Goal: Transaction & Acquisition: Book appointment/travel/reservation

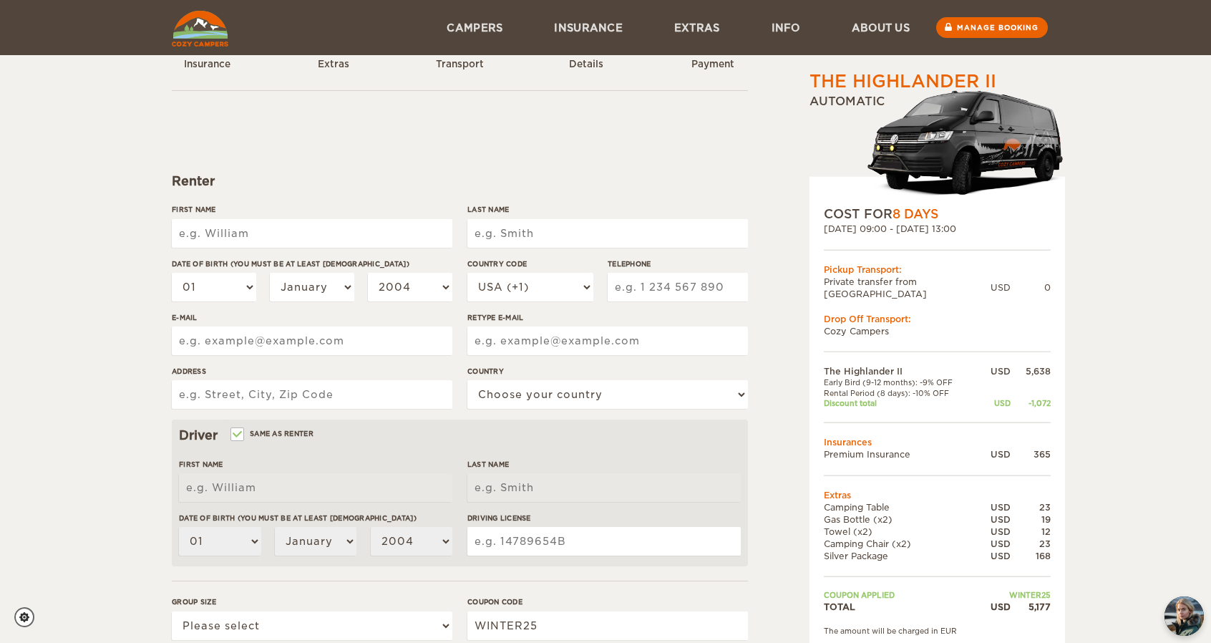
scroll to position [49, 0]
click at [283, 242] on input "First Name" at bounding box center [312, 234] width 281 height 29
type input "[PERSON_NAME]"
type input "2525152734"
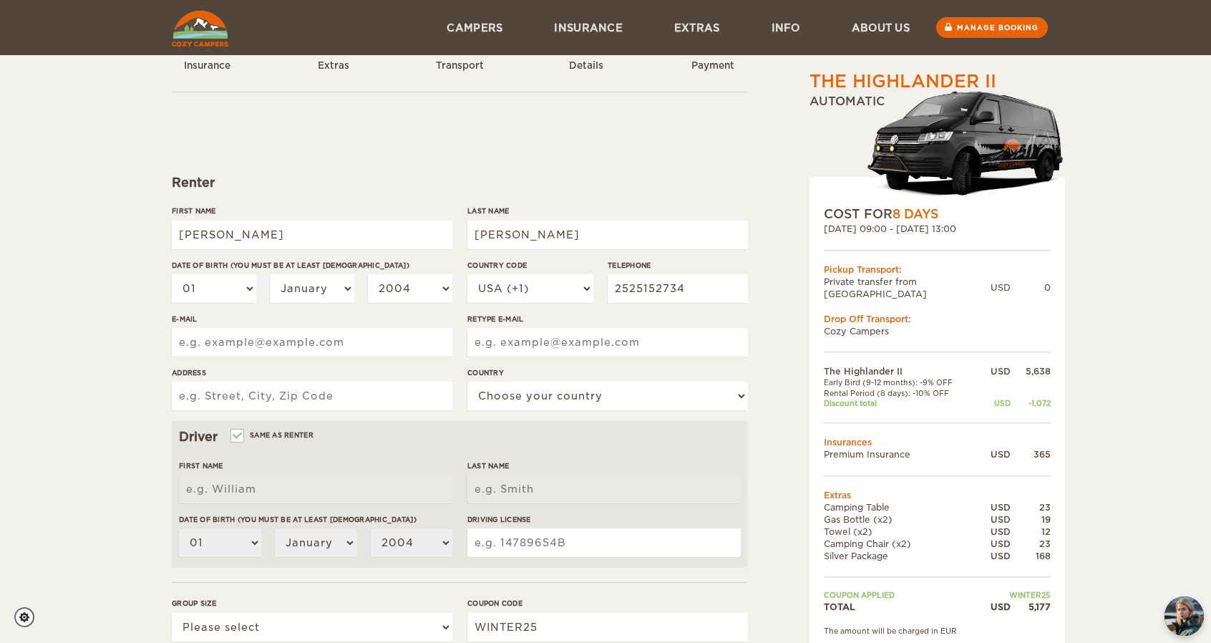
type input "[EMAIL_ADDRESS][DOMAIN_NAME]"
type input "[STREET_ADDRESS]"
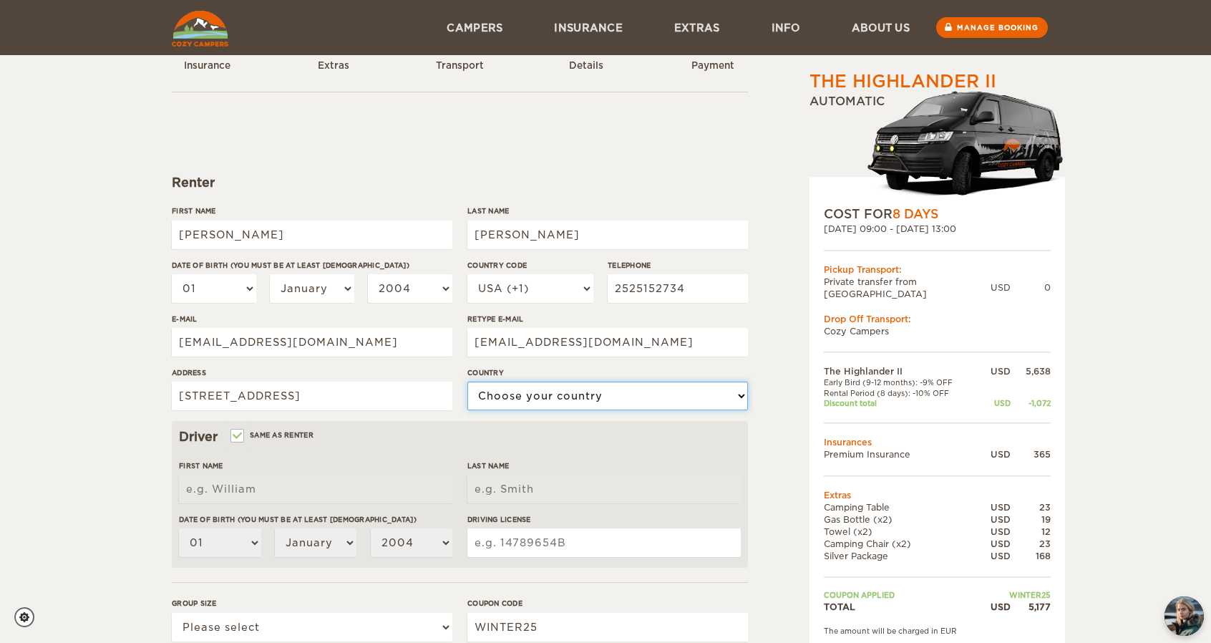
select select "222"
type input "[PERSON_NAME]"
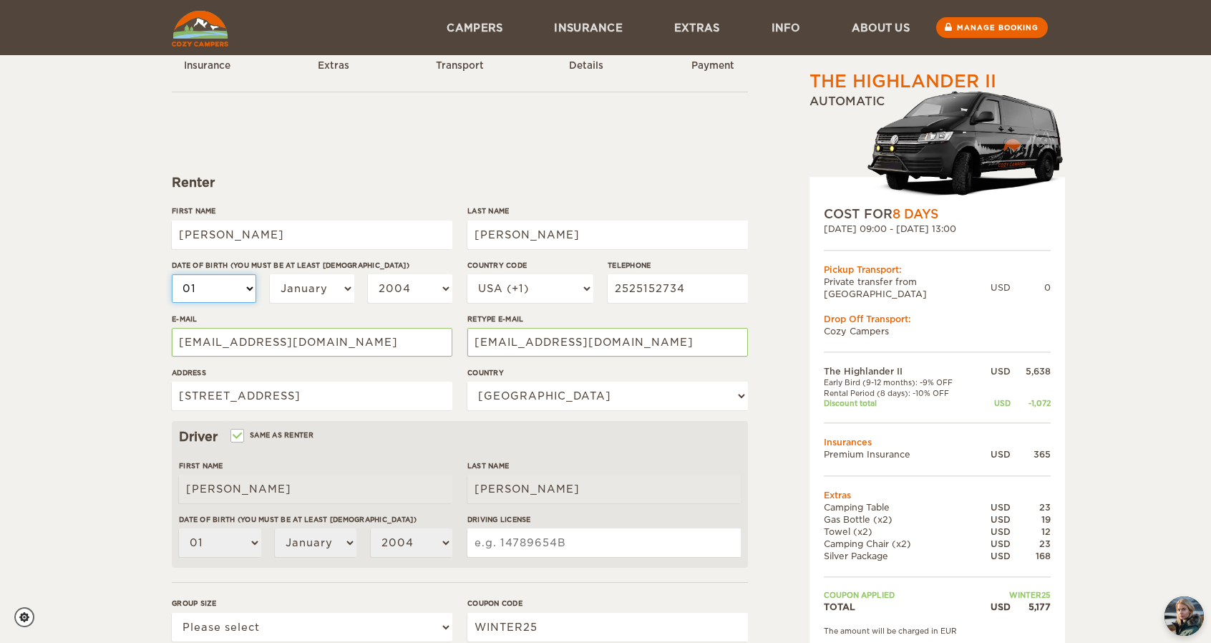
click at [224, 287] on select "01 02 03 04 05 06 07 08 09 10 11 12 13 14 15 16 17 18 19 20 21 22 23 24 25 26 2…" at bounding box center [214, 288] width 84 height 29
select select "05"
click at [172, 274] on select "01 02 03 04 05 06 07 08 09 10 11 12 13 14 15 16 17 18 19 20 21 22 23 24 25 26 2…" at bounding box center [214, 288] width 84 height 29
select select "05"
click at [218, 294] on select "01 02 03 04 05 06 07 08 09 10 11 12 13 14 15 16 17 18 19 20 21 22 23 24 25 26 2…" at bounding box center [214, 288] width 84 height 29
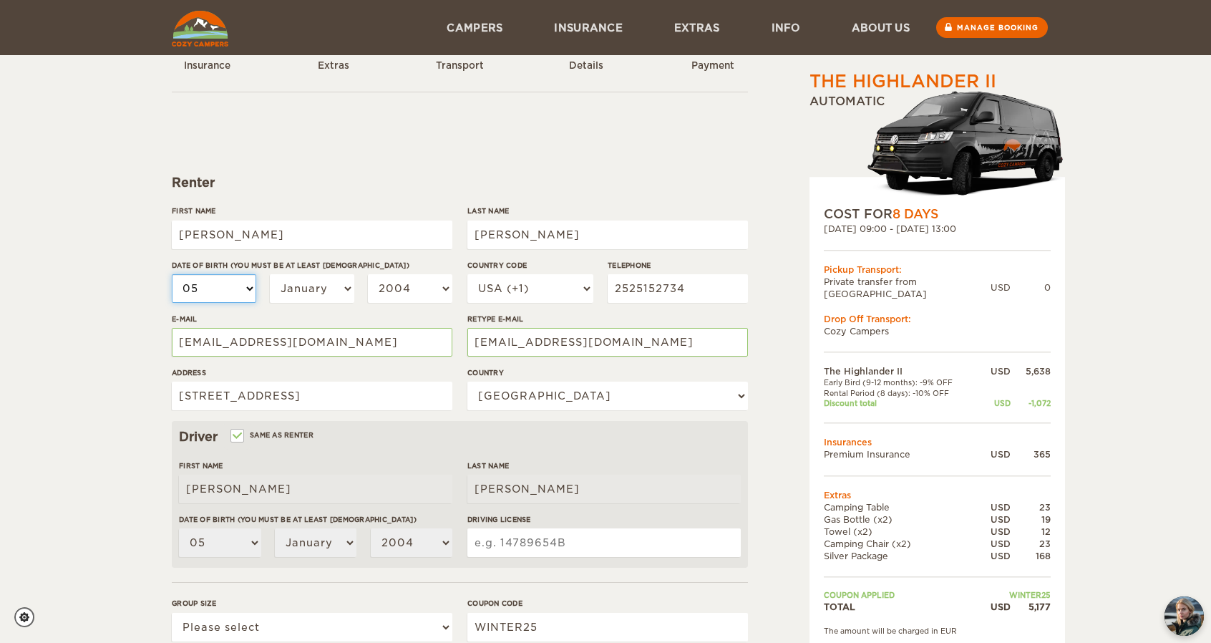
select select "28"
click at [172, 274] on select "01 02 03 04 05 06 07 08 09 10 11 12 13 14 15 16 17 18 19 20 21 22 23 24 25 26 2…" at bounding box center [214, 288] width 84 height 29
select select "28"
select select "03"
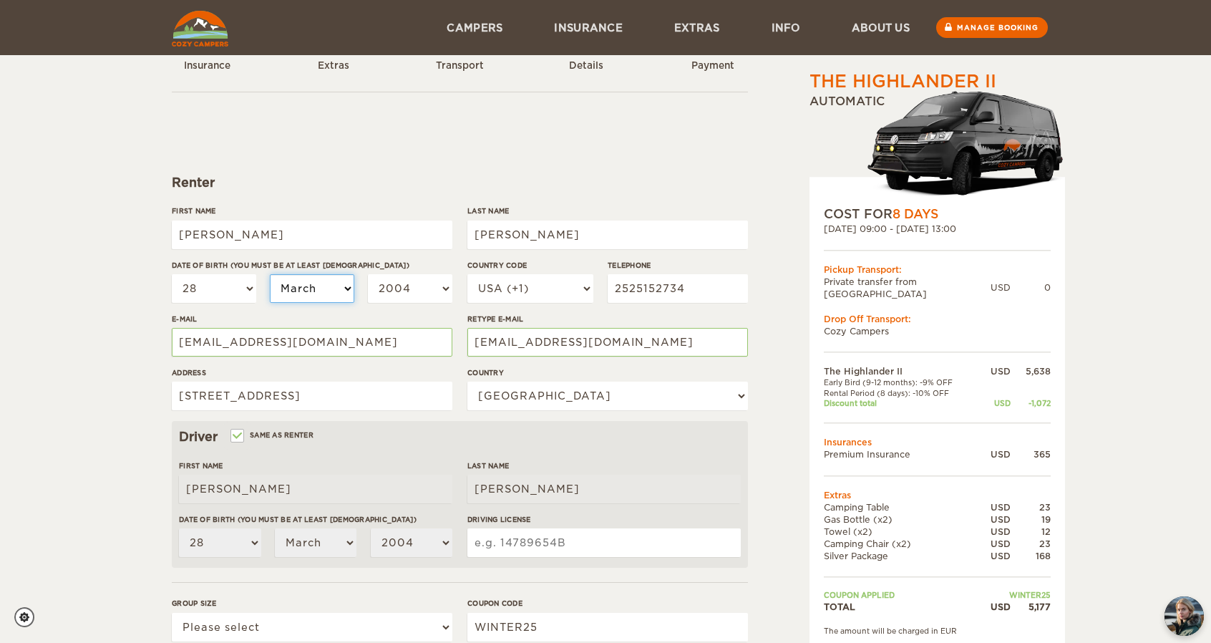
select select "04"
select select "05"
select select "1999"
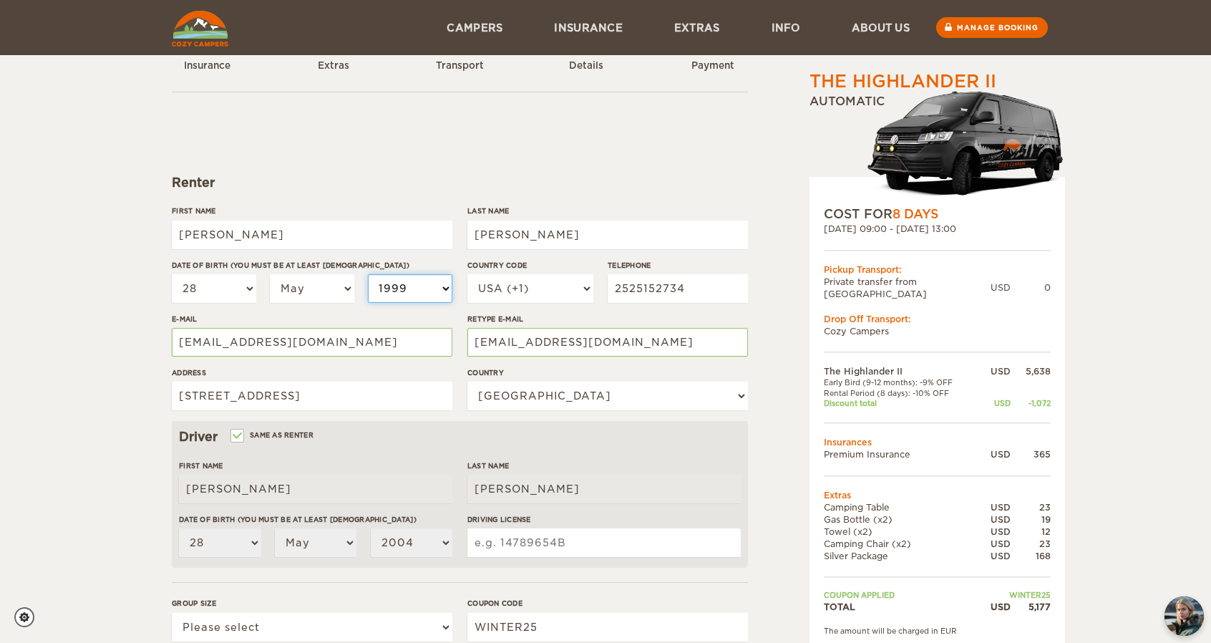
select select "1999"
select select "1994"
click at [115, 307] on div "The Highlander II Expand Collapse Total 5,177 USD Automatic COST FOR 8 Days [DA…" at bounding box center [605, 416] width 1211 height 930
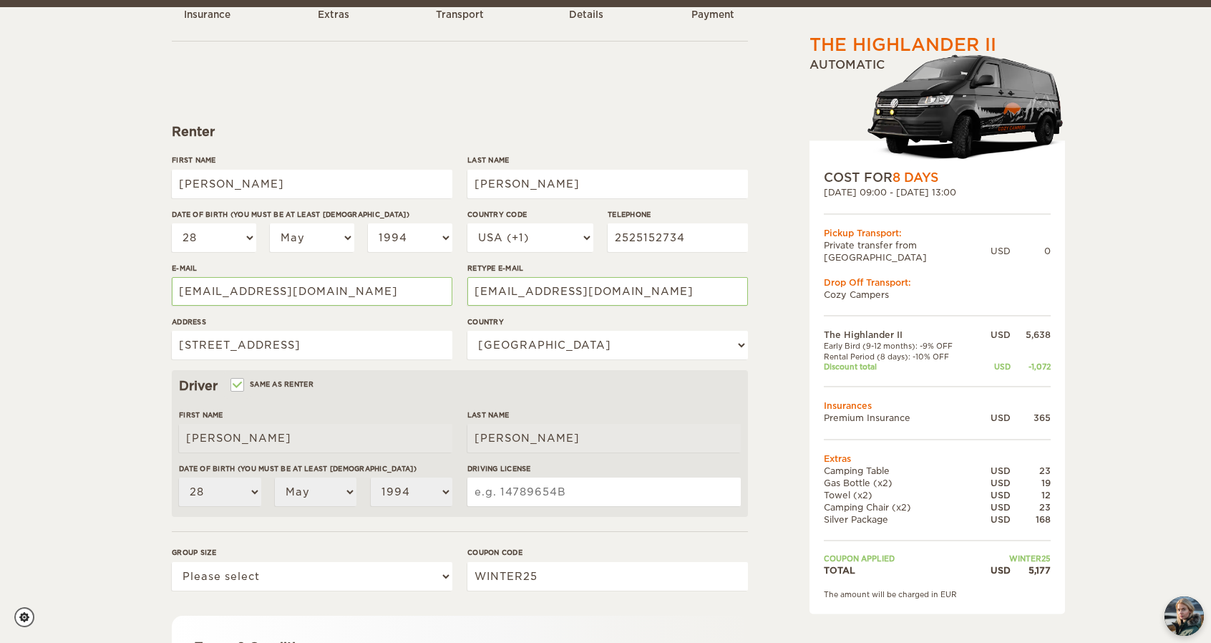
scroll to position [102, 0]
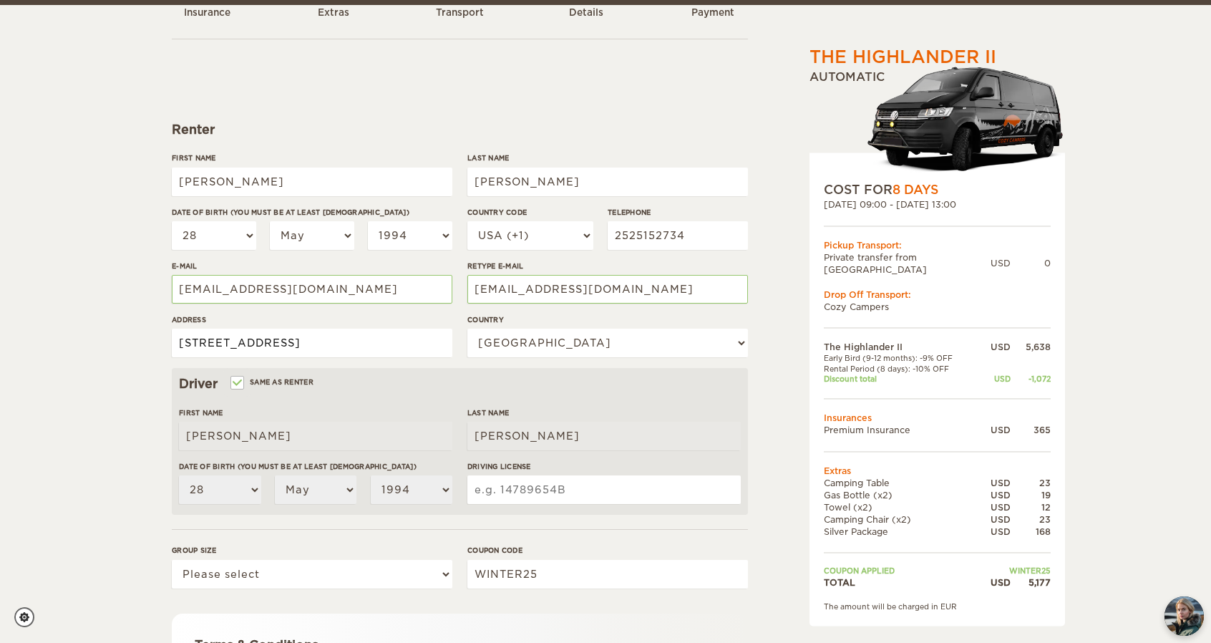
click at [332, 356] on input "[STREET_ADDRESS]" at bounding box center [312, 342] width 281 height 29
type input "[STREET_ADDRESS]"
click at [82, 296] on div "The Highlander II Expand Collapse Total 5,177 USD Automatic COST FOR 8 Days [DA…" at bounding box center [605, 363] width 1211 height 930
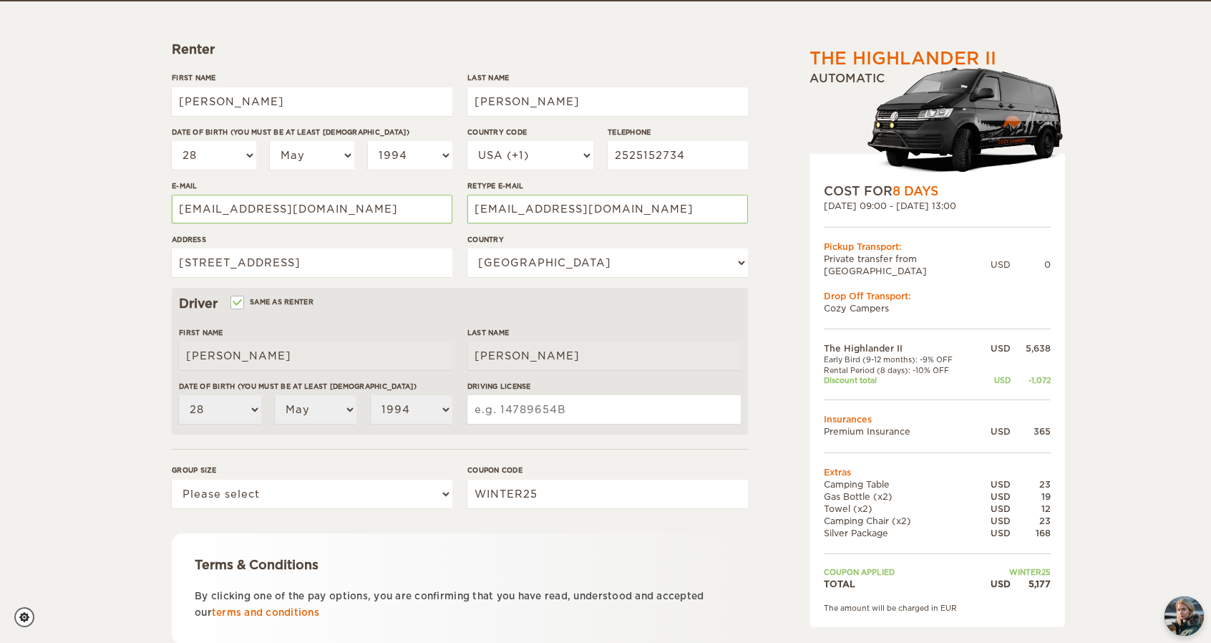
scroll to position [183, 0]
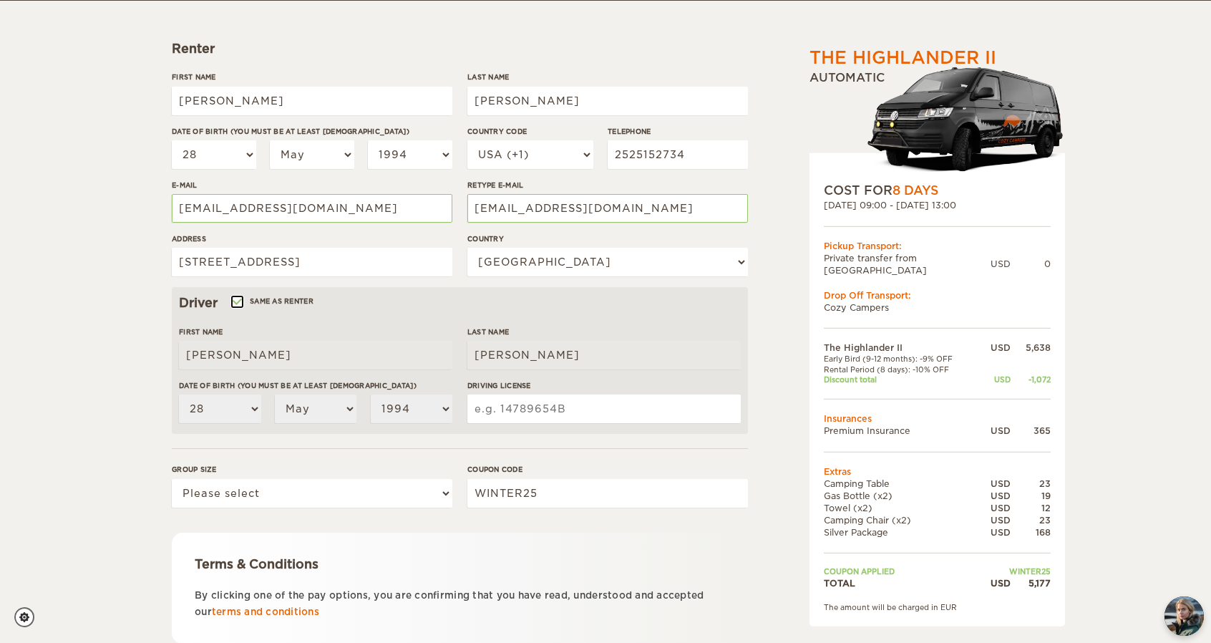
click at [233, 300] on input "Same as renter" at bounding box center [236, 302] width 9 height 9
checkbox input "false"
select select
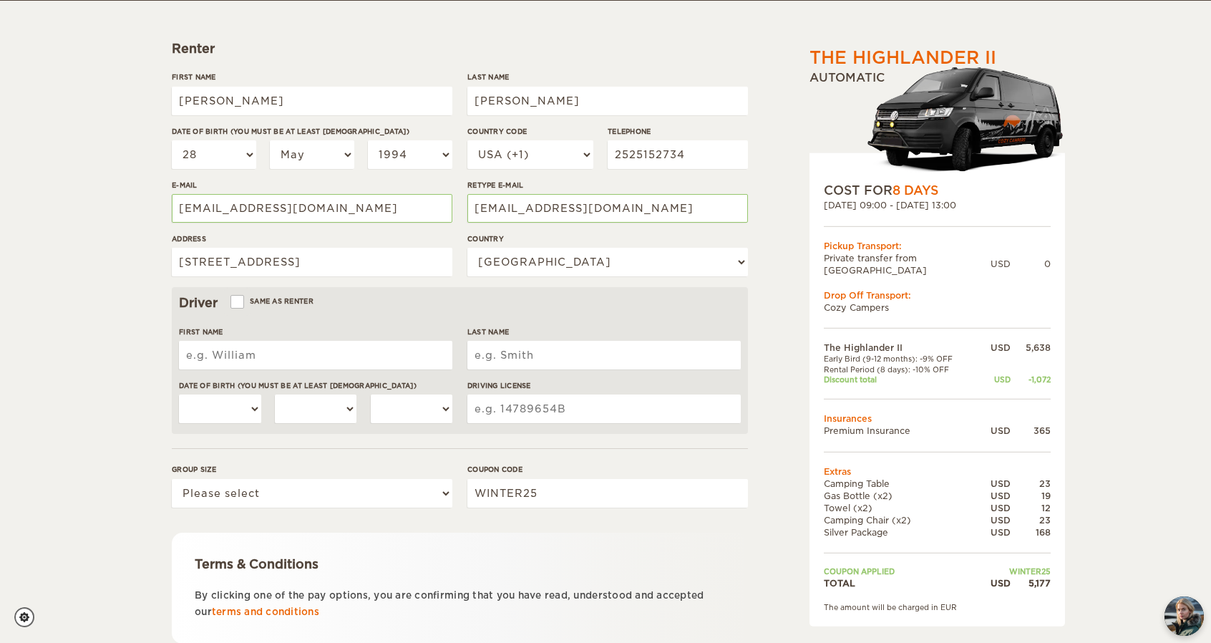
click at [247, 349] on input "First Name" at bounding box center [315, 355] width 273 height 29
type input "[PERSON_NAME]"
select select "17"
select select "01"
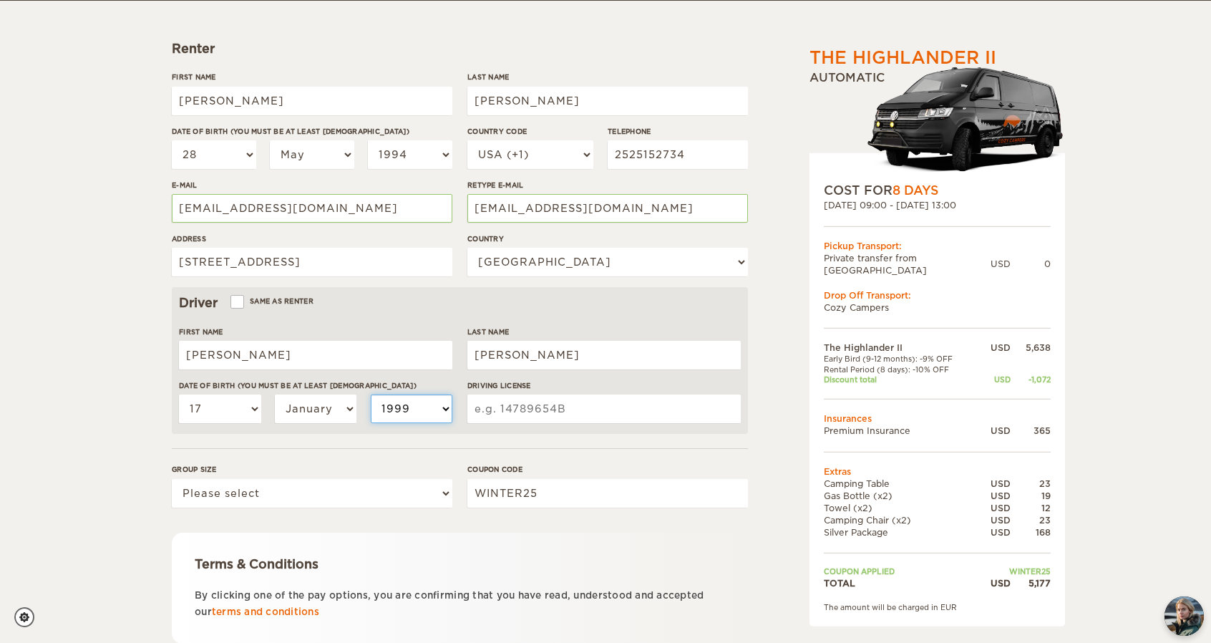
select select "1994"
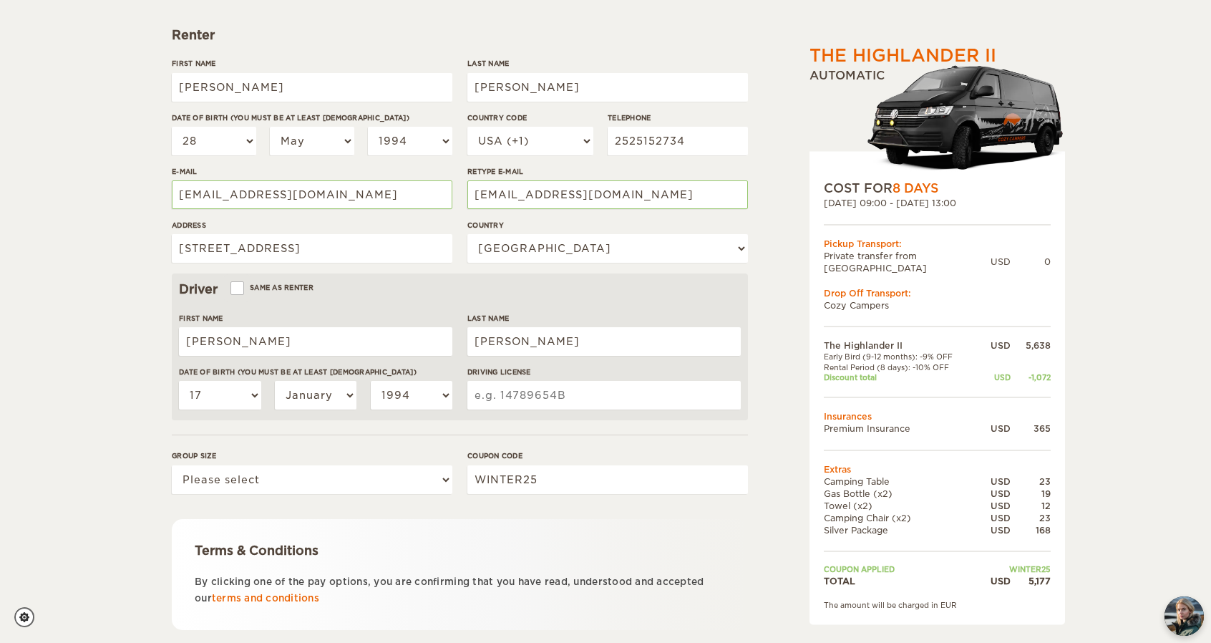
scroll to position [203, 0]
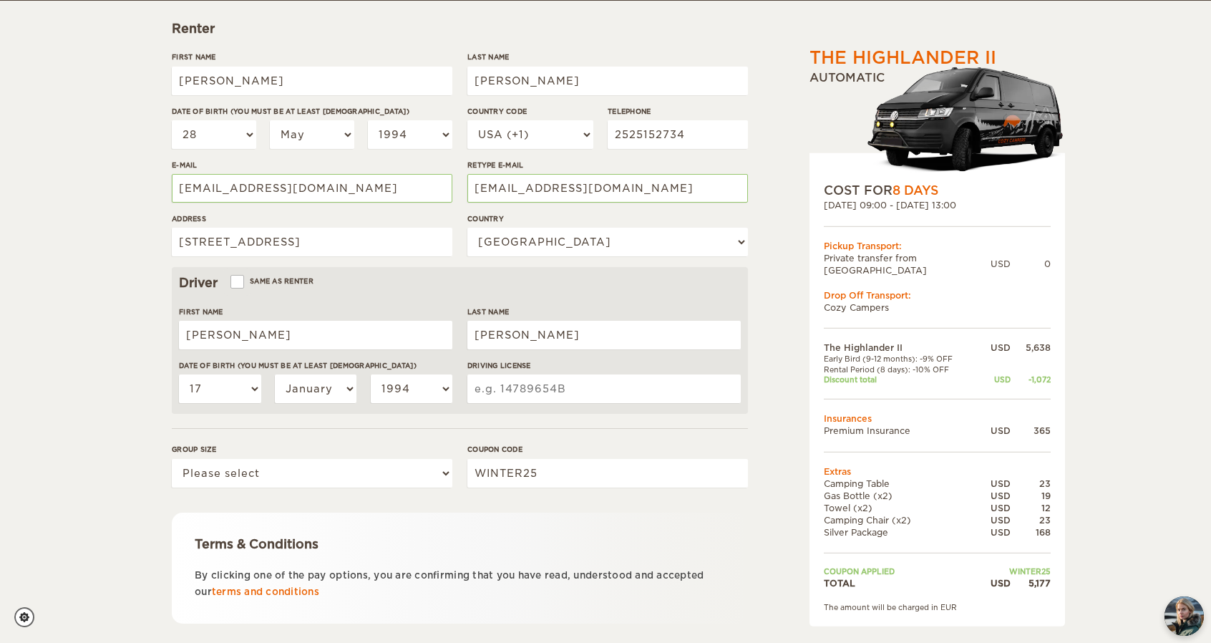
click at [144, 387] on div "The Highlander II Expand Collapse Total 5,177 USD Automatic COST FOR 8 Days [DA…" at bounding box center [605, 262] width 1211 height 930
click at [247, 469] on select "Please select 1 2" at bounding box center [312, 473] width 281 height 29
select select "2"
click at [172, 459] on select "Please select 1 2" at bounding box center [312, 473] width 281 height 29
click at [86, 502] on div "The Highlander II Expand Collapse Total 5,177 USD Automatic COST FOR 8 Days [DA…" at bounding box center [605, 262] width 1211 height 930
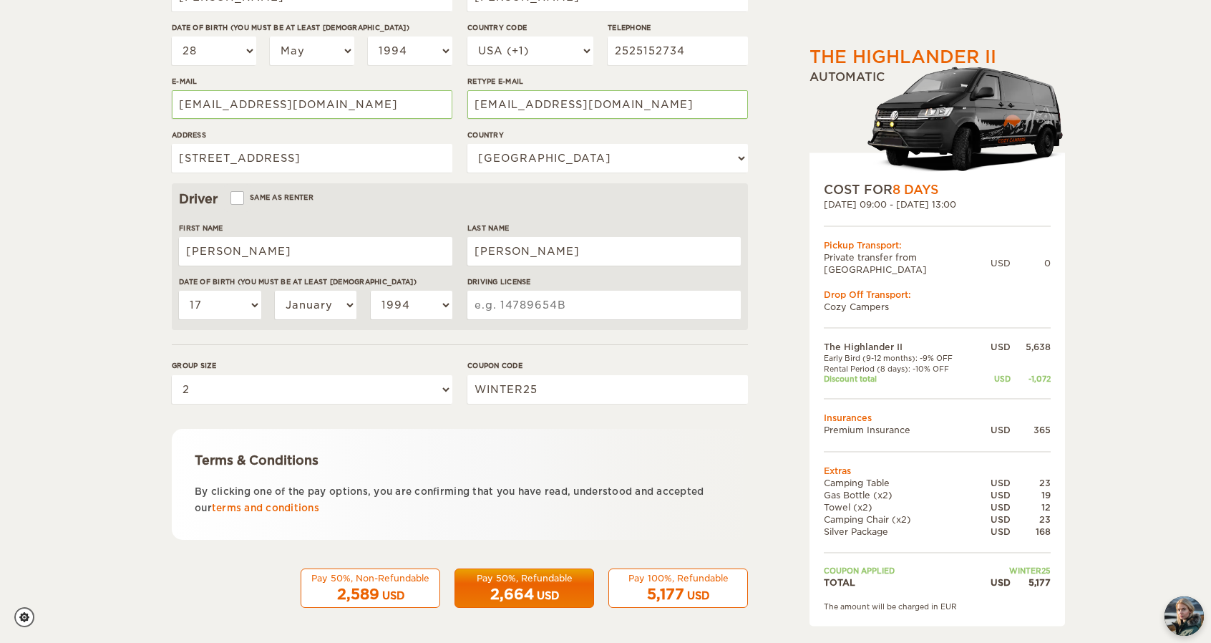
scroll to position [256, 0]
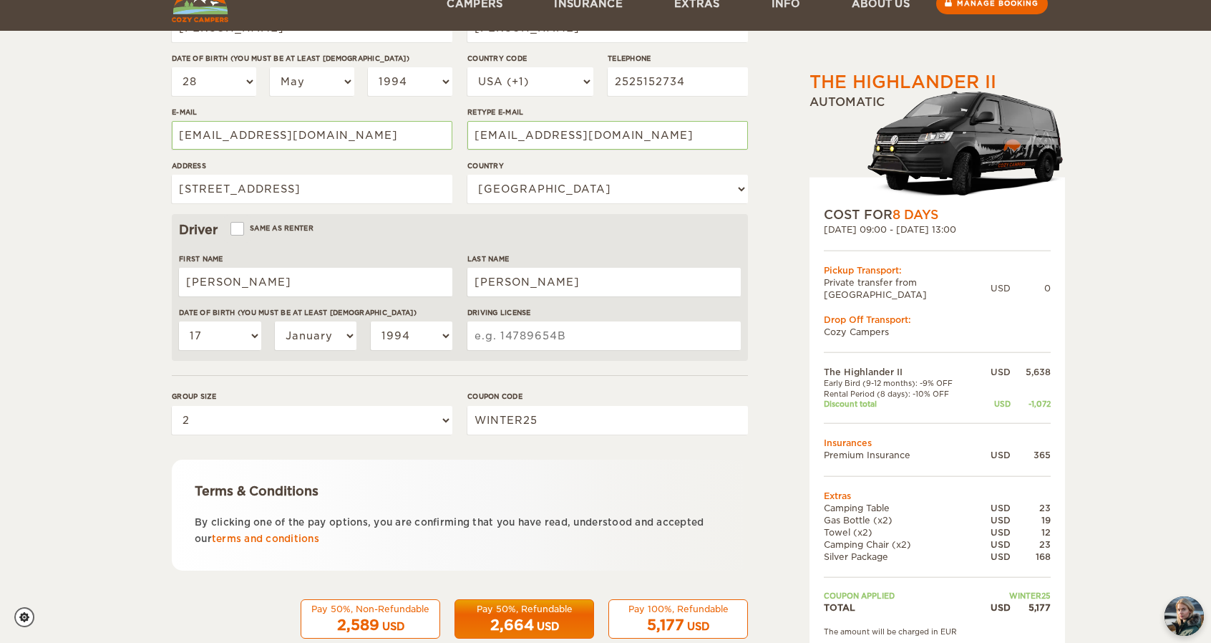
click at [507, 331] on input "Driving License" at bounding box center [603, 335] width 273 height 29
click at [615, 340] on input "Driving License" at bounding box center [603, 335] width 273 height 29
type input "102039148"
click at [79, 353] on div "The Highlander II Expand Collapse Total 5,177 USD Automatic COST FOR 8 Days [DA…" at bounding box center [605, 209] width 1211 height 930
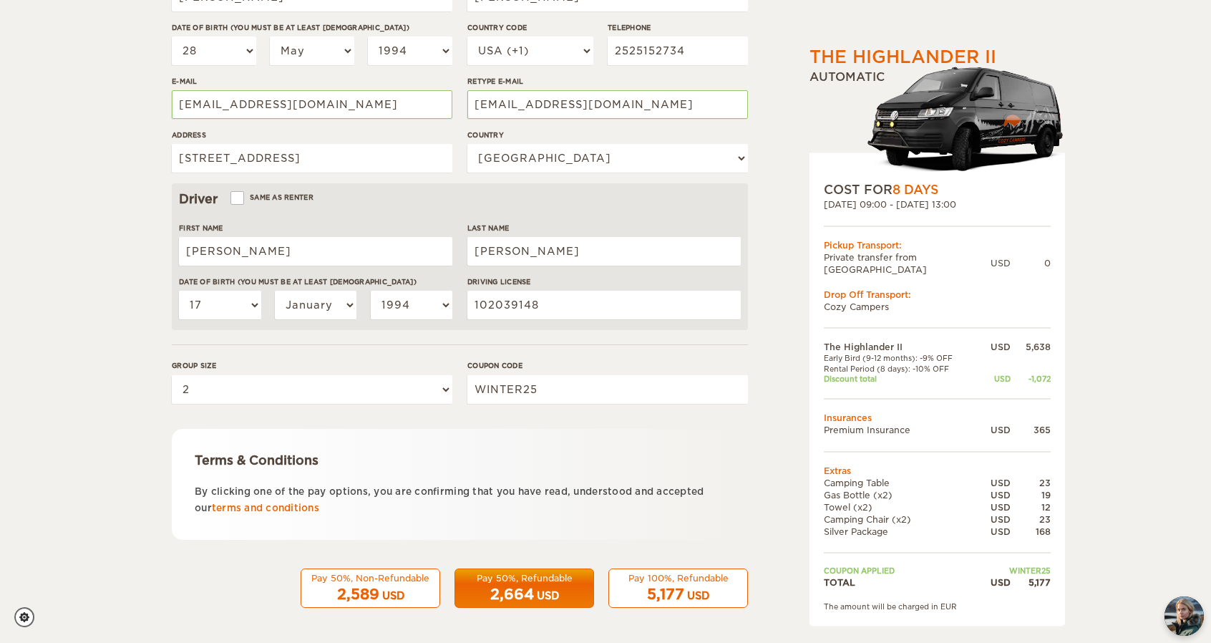
click at [664, 590] on span "5,177" at bounding box center [665, 593] width 37 height 17
click at [674, 588] on span "5,177" at bounding box center [665, 593] width 37 height 17
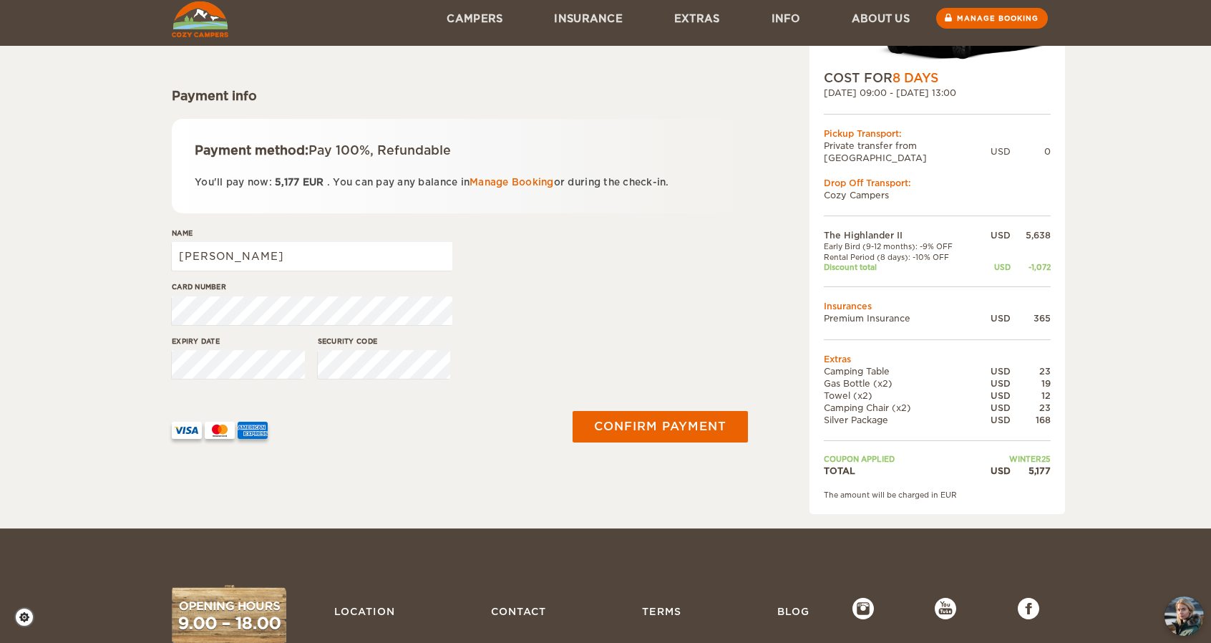
scroll to position [134, 0]
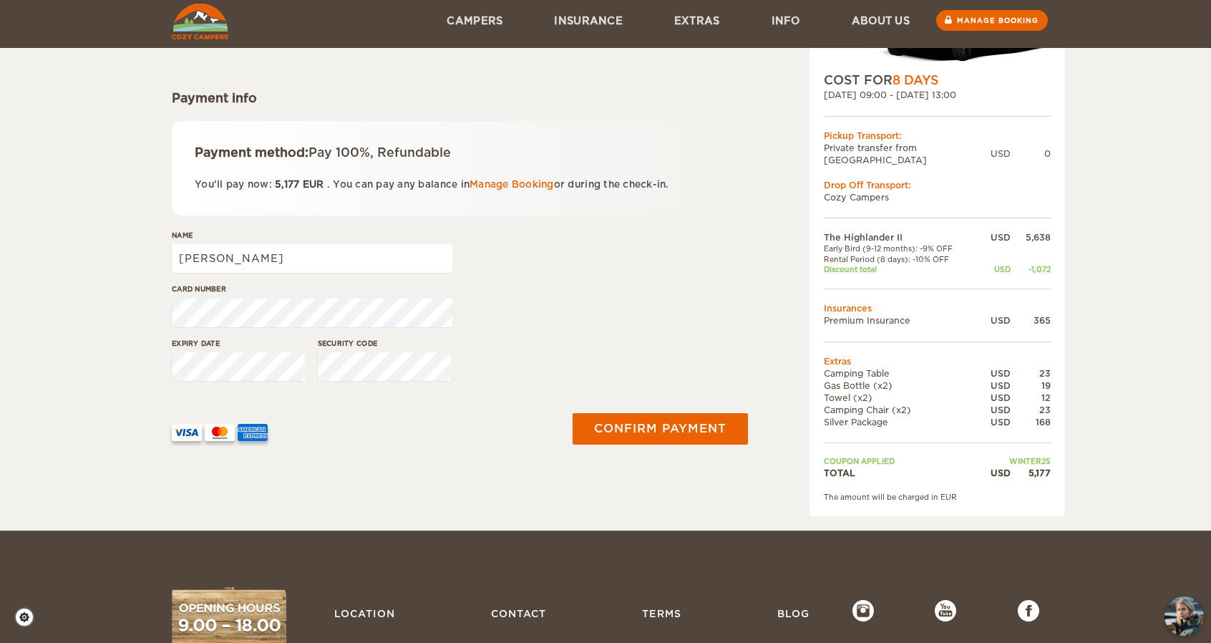
click at [1032, 467] on div "5,177" at bounding box center [1030, 473] width 40 height 12
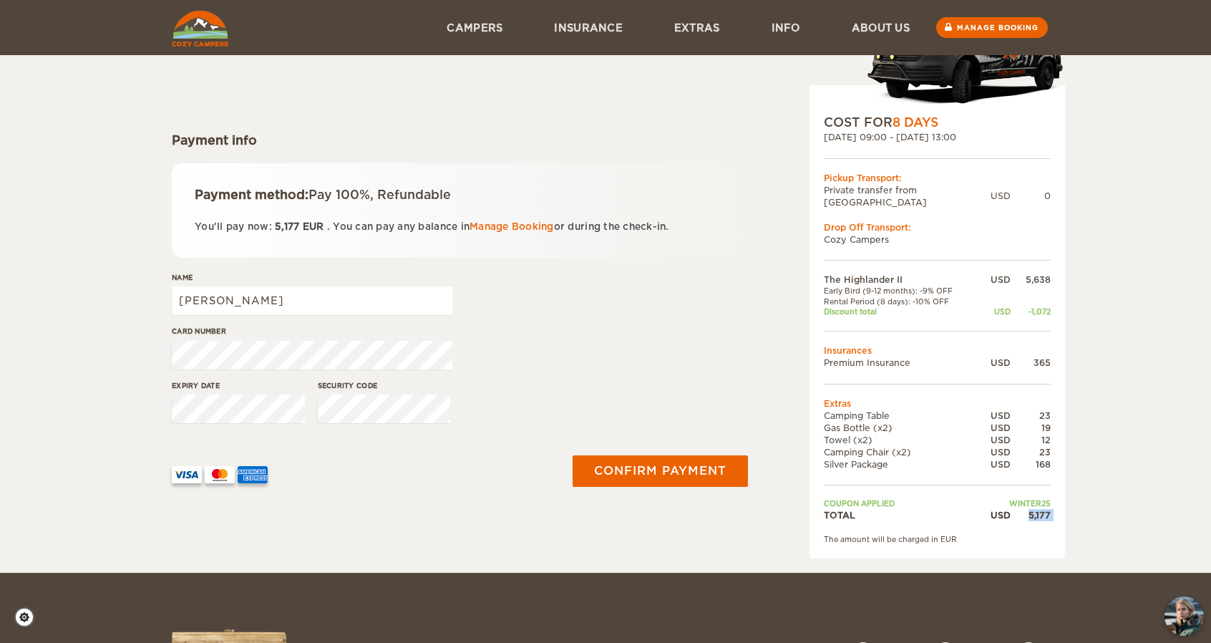
scroll to position [91, 0]
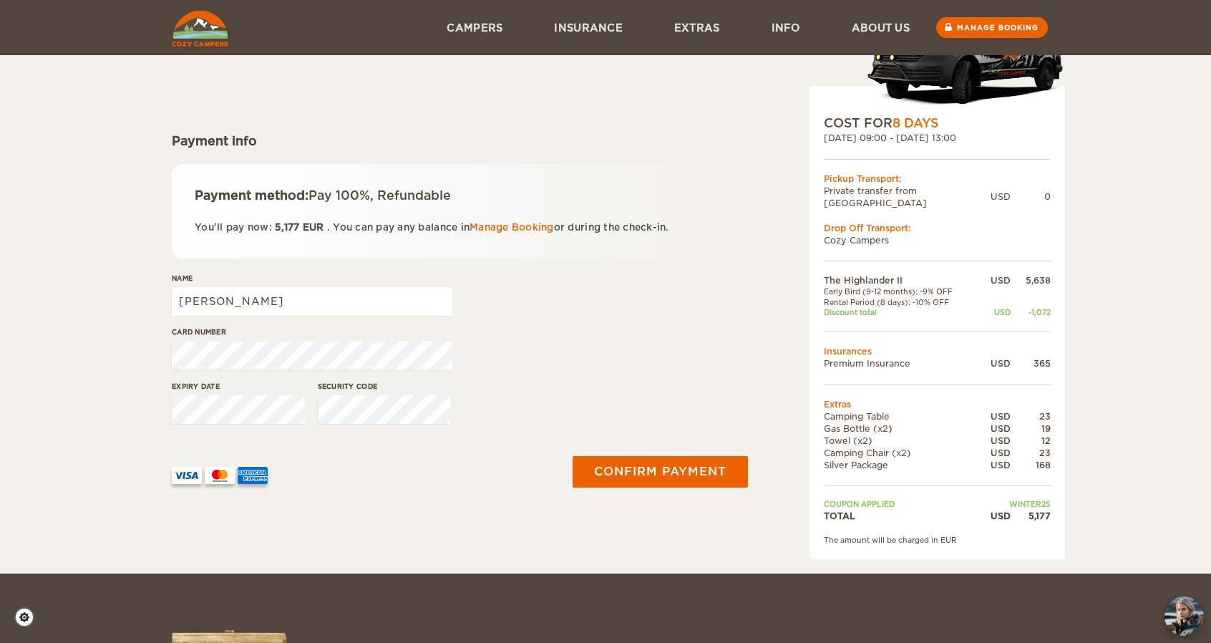
click at [1158, 196] on div "The Highlander II Expand Collapse Total 5,177 USD Automatic COST FOR 8 Days [DA…" at bounding box center [605, 241] width 1211 height 664
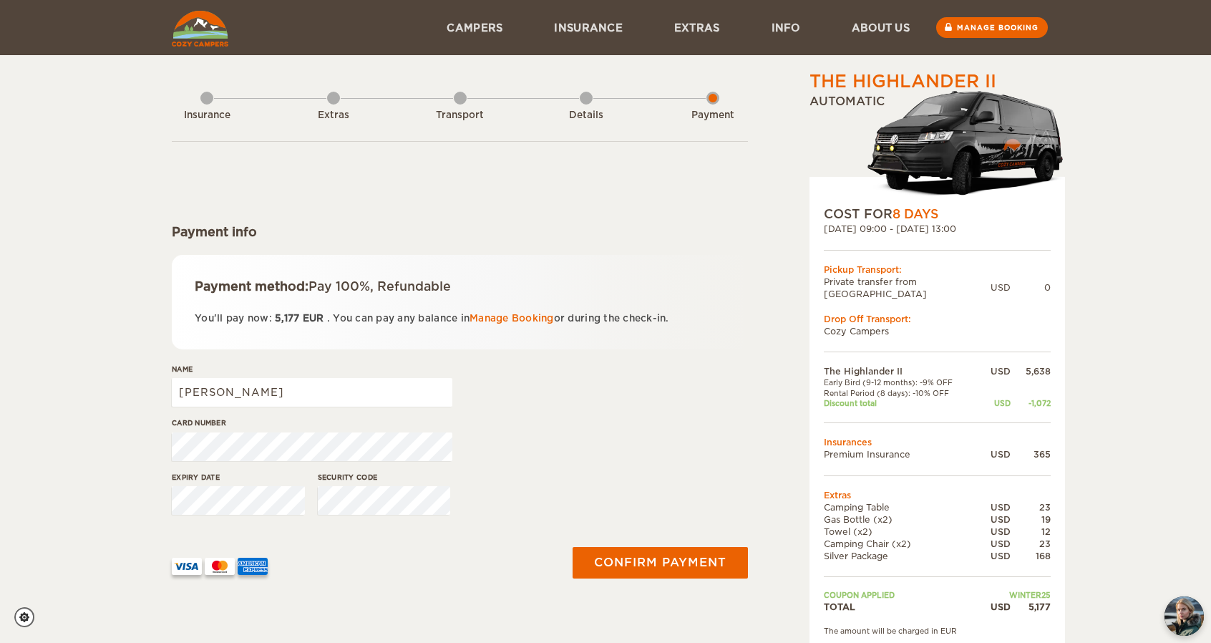
scroll to position [94, 0]
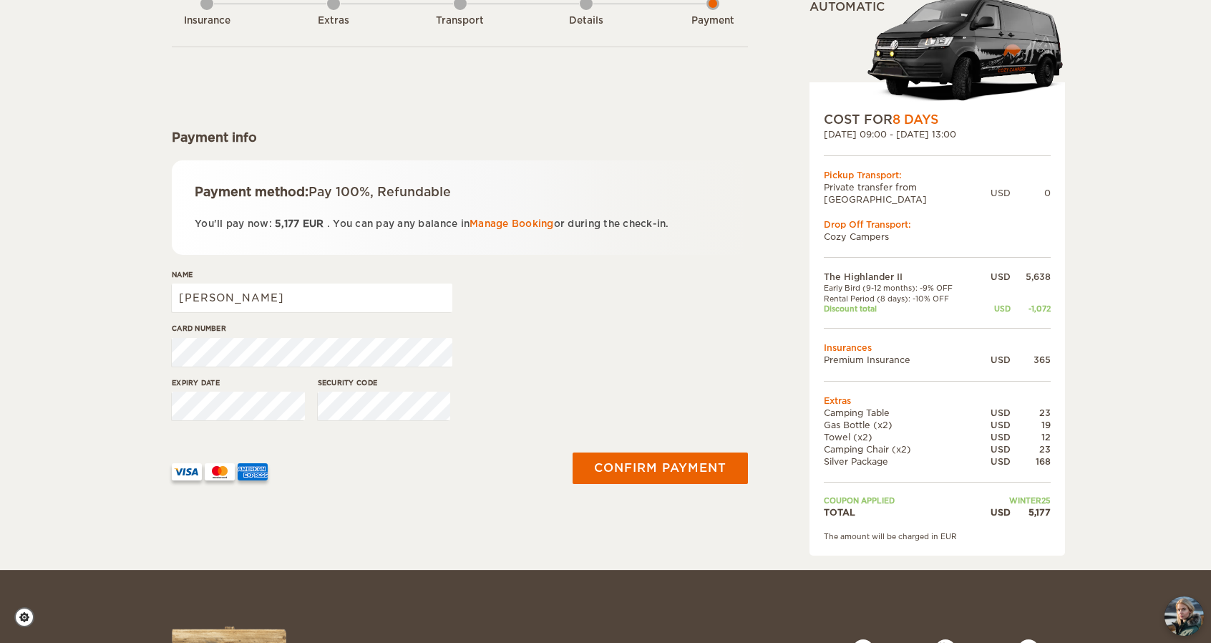
drag, startPoint x: 255, startPoint y: 316, endPoint x: 294, endPoint y: 293, distance: 45.9
click at [294, 293] on div "Name Selena" at bounding box center [312, 296] width 281 height 54
click at [294, 293] on input "[PERSON_NAME]" at bounding box center [312, 297] width 281 height 29
type input "Selena Hamilton"
click at [671, 457] on button "Confirm payment" at bounding box center [660, 468] width 180 height 32
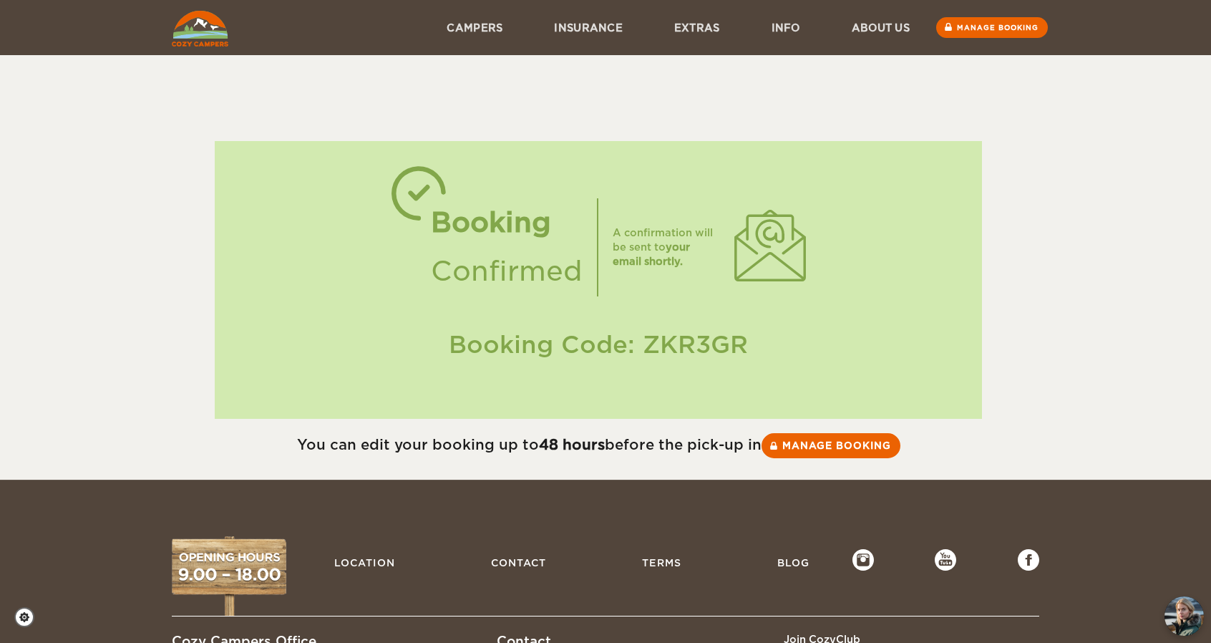
click at [693, 338] on div "Booking Code: ZKR3GR" at bounding box center [598, 345] width 739 height 34
copy div "ZKR3GR"
click at [853, 448] on link "Manage booking" at bounding box center [830, 445] width 143 height 26
